Goal: Task Accomplishment & Management: Complete application form

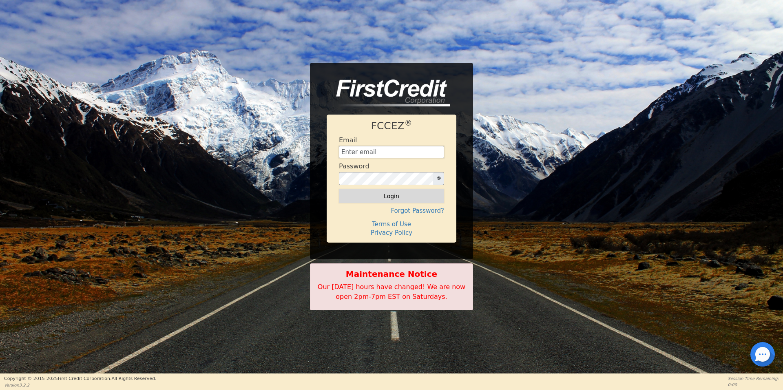
type input "[EMAIL_ADDRESS][DOMAIN_NAME]"
click at [387, 192] on button "Login" at bounding box center [391, 196] width 105 height 14
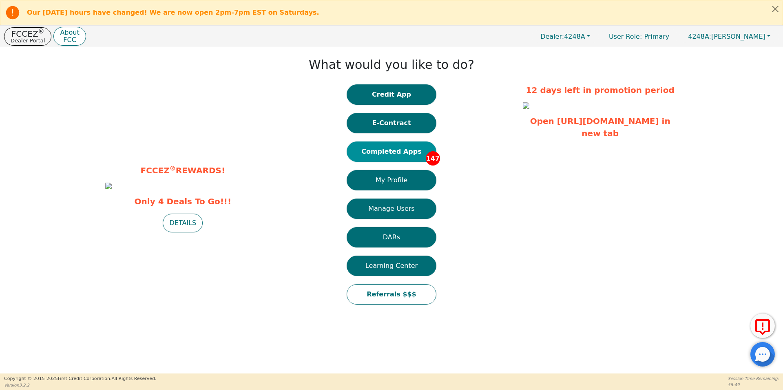
click at [389, 158] on button "Completed Apps 147" at bounding box center [392, 151] width 90 height 20
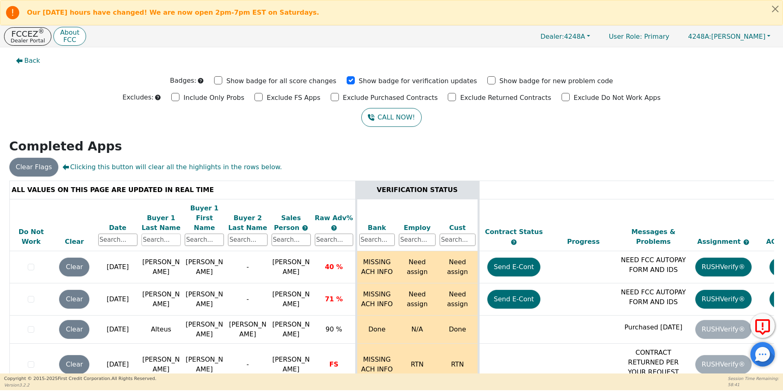
click at [156, 234] on input "text" at bounding box center [160, 240] width 39 height 12
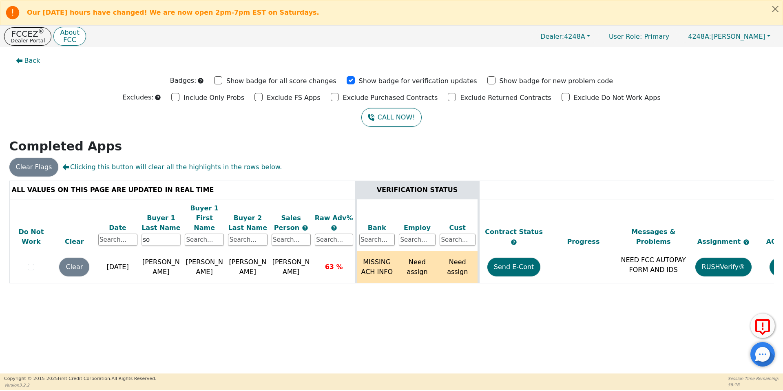
type input "s"
type input "e"
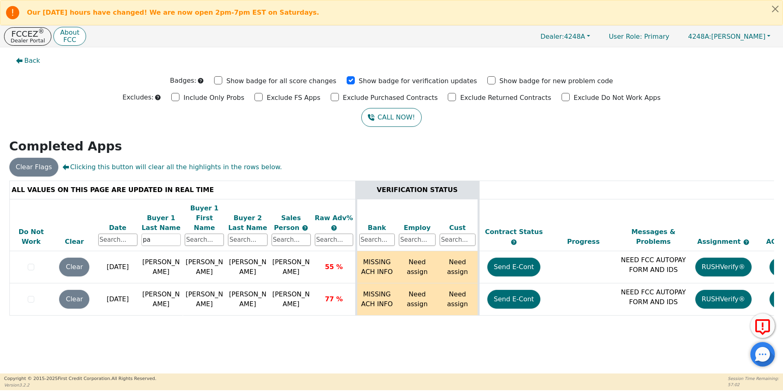
type input "p"
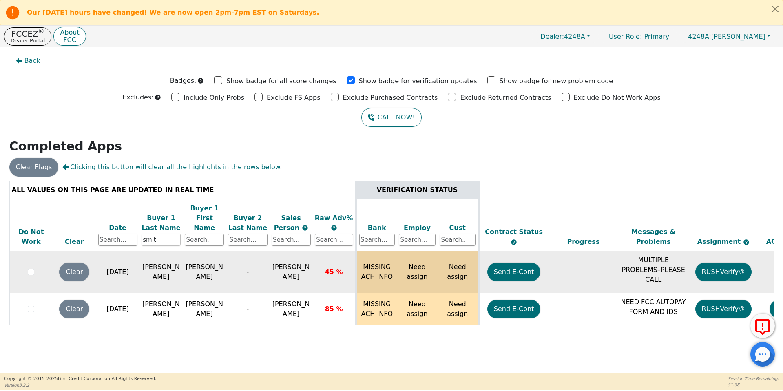
type input "[PERSON_NAME]"
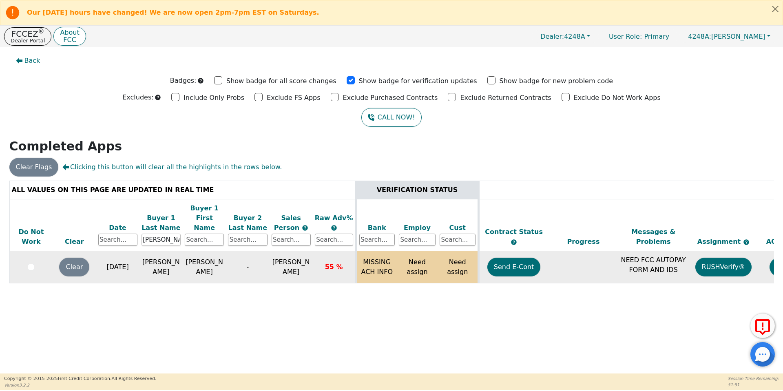
scroll to position [0, 125]
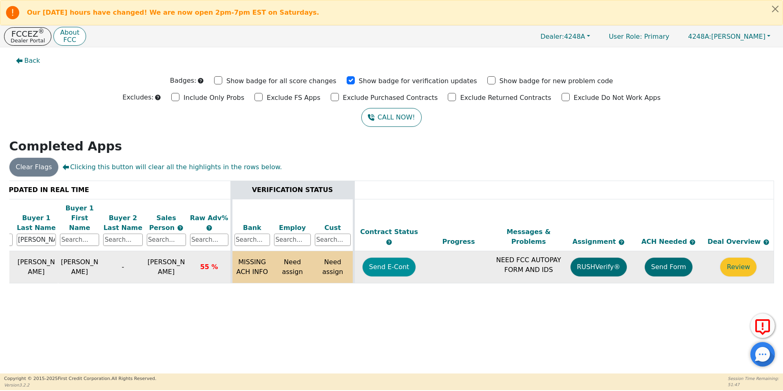
click at [391, 259] on button "Send E-Cont" at bounding box center [389, 267] width 53 height 19
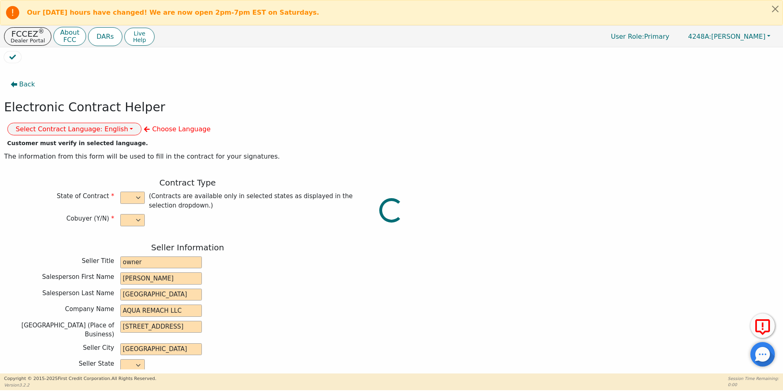
select select "n"
type input "owner"
type input "[PERSON_NAME]"
type input "[GEOGRAPHIC_DATA]"
type input "AQUA REMACH LLC"
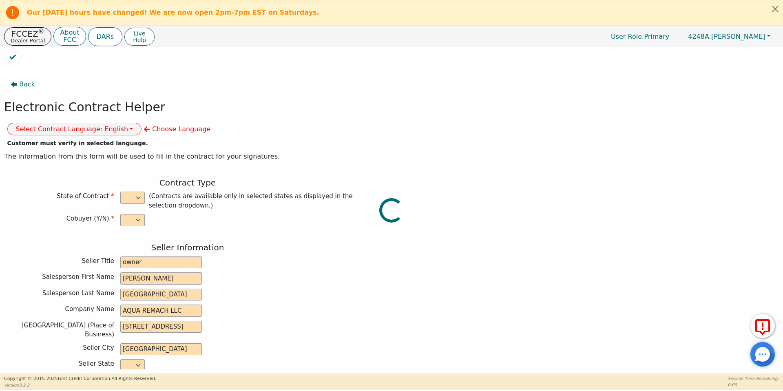
type input "[STREET_ADDRESS]"
type input "[GEOGRAPHIC_DATA]"
select select "[GEOGRAPHIC_DATA]"
type input "77070"
type input "[PERSON_NAME]"
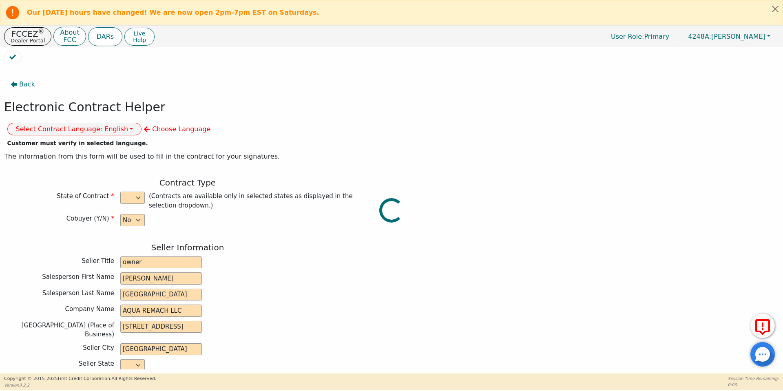
type input "[PERSON_NAME]"
type input "[EMAIL_ADDRESS][DOMAIN_NAME]"
type input "[STREET_ADDRESS]"
type input "[PERSON_NAME]"
select select "[GEOGRAPHIC_DATA]"
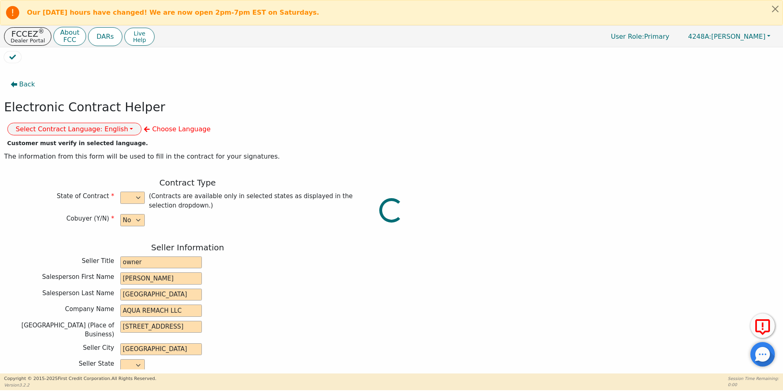
type input "77836"
type input "[DATE]"
type input "17.99"
type input "[DATE]"
type input "60"
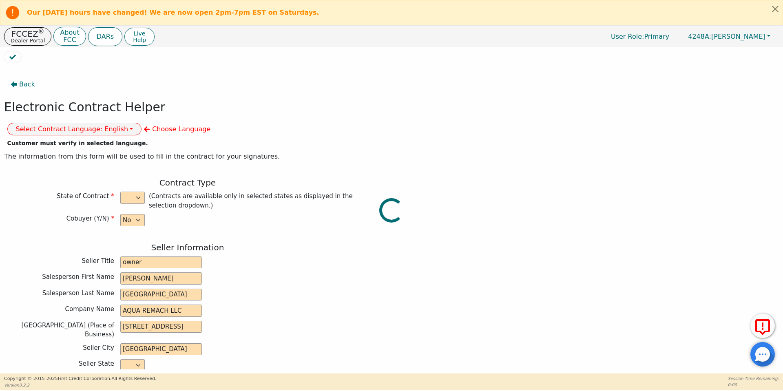
type input "0"
type input "8990.00"
type input "0.00"
type input "8990.00"
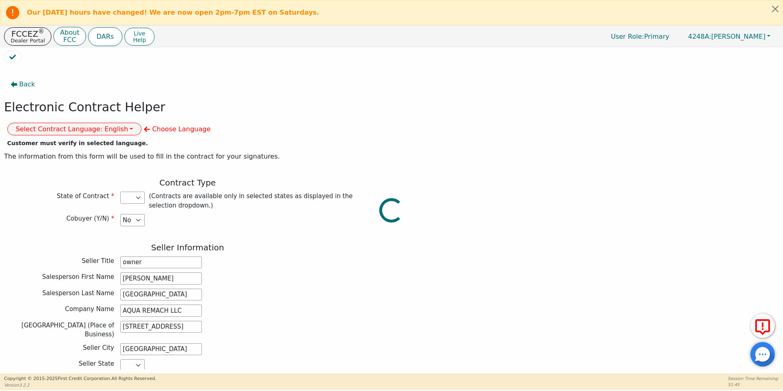
select select "[GEOGRAPHIC_DATA]"
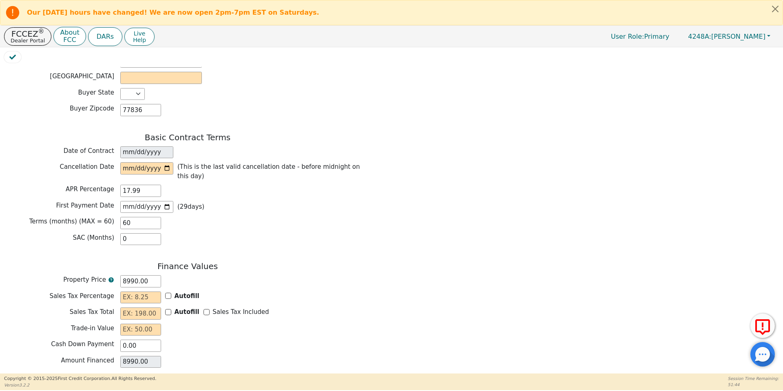
scroll to position [573, 0]
